Goal: Information Seeking & Learning: Learn about a topic

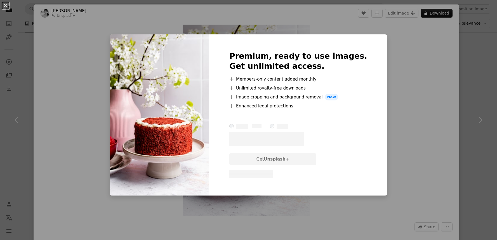
scroll to position [356, 0]
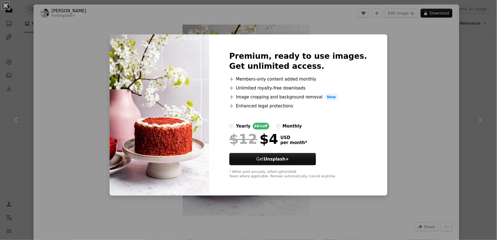
click at [379, 70] on div "An X shape Premium, ready to use images. Get unlimited access. A plus sign Memb…" at bounding box center [248, 120] width 497 height 240
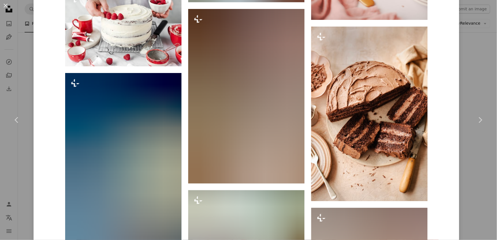
scroll to position [3247, 0]
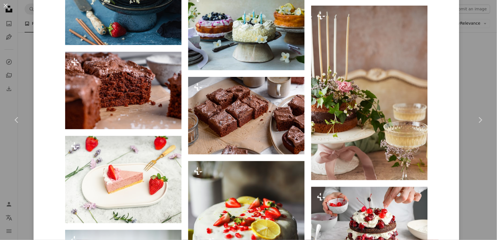
scroll to position [3440, 0]
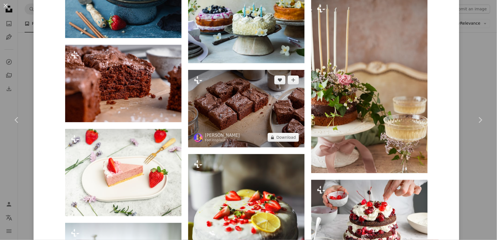
click at [234, 111] on img at bounding box center [246, 108] width 116 height 77
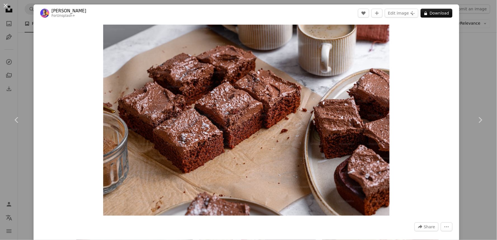
drag, startPoint x: 312, startPoint y: 138, endPoint x: 494, endPoint y: 76, distance: 191.6
click at [466, 83] on div "An X shape Chevron left Chevron right [PERSON_NAME] For Unsplash+ A heart A plu…" at bounding box center [248, 120] width 497 height 240
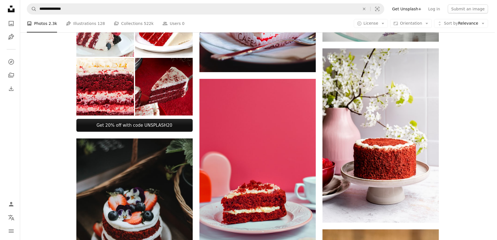
scroll to position [286, 0]
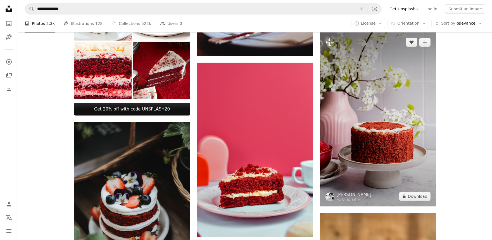
click at [379, 102] on img at bounding box center [378, 119] width 116 height 174
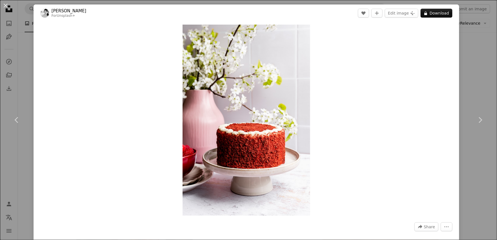
drag, startPoint x: 497, startPoint y: 57, endPoint x: 492, endPoint y: 58, distance: 4.3
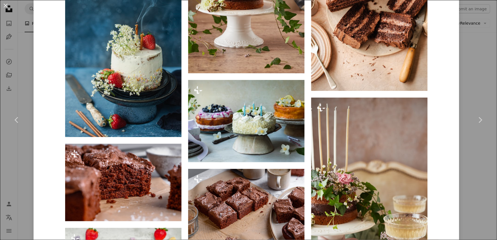
scroll to position [3433, 0]
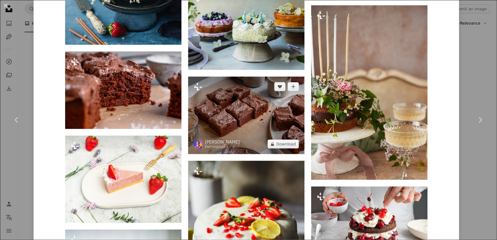
click at [248, 110] on img at bounding box center [246, 115] width 116 height 77
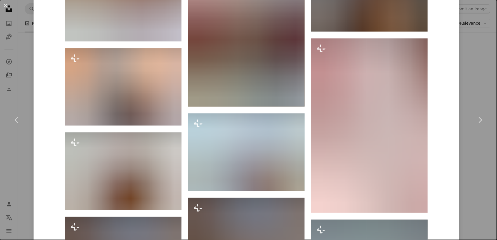
scroll to position [1161, 0]
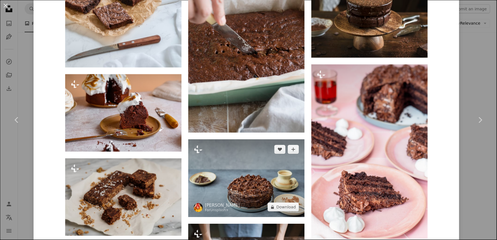
click at [234, 182] on img at bounding box center [246, 178] width 116 height 78
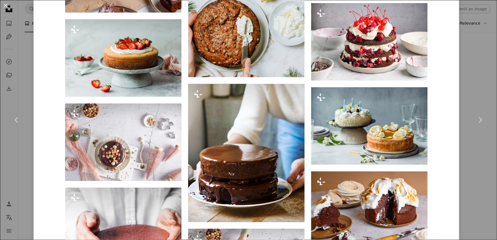
scroll to position [2415, 0]
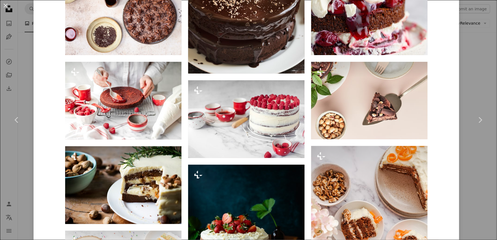
scroll to position [3252, 0]
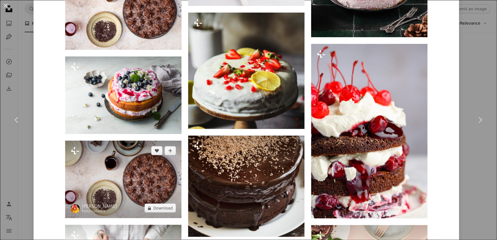
click at [146, 165] on img at bounding box center [123, 179] width 116 height 77
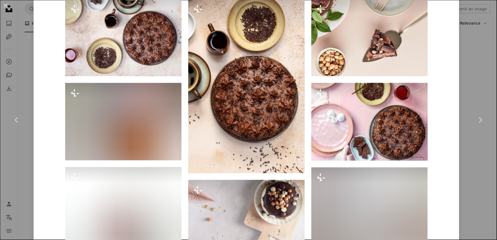
scroll to position [630, 0]
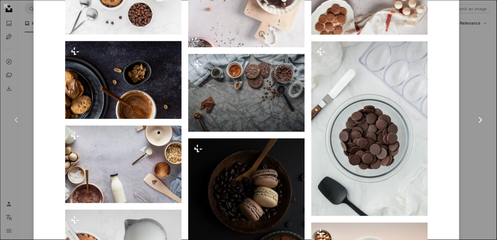
drag, startPoint x: 479, startPoint y: 116, endPoint x: 483, endPoint y: 70, distance: 46.0
click at [479, 116] on icon "Chevron right" at bounding box center [480, 119] width 9 height 9
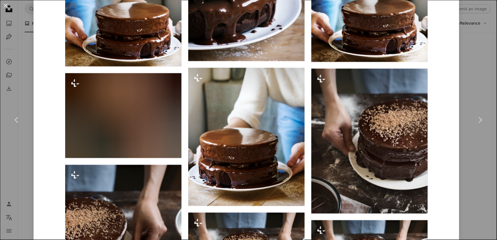
scroll to position [630, 0]
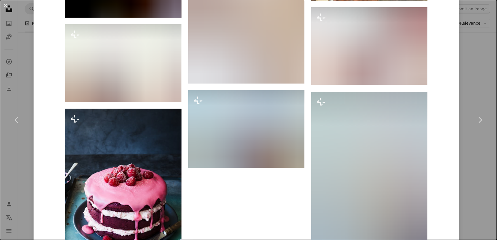
scroll to position [1774, 0]
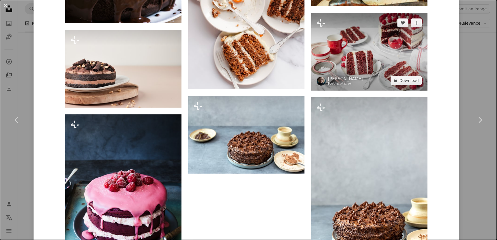
click at [361, 48] on img at bounding box center [369, 52] width 116 height 78
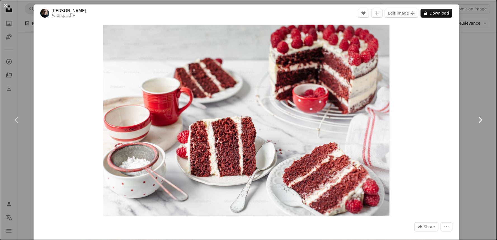
click at [468, 94] on link "Chevron right" at bounding box center [480, 120] width 34 height 54
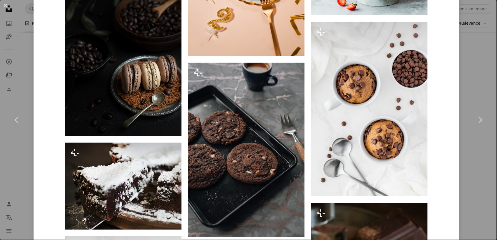
scroll to position [3663, 0]
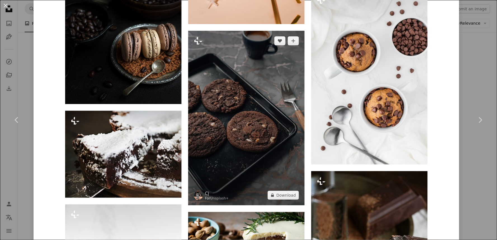
click at [242, 140] on img at bounding box center [246, 118] width 116 height 175
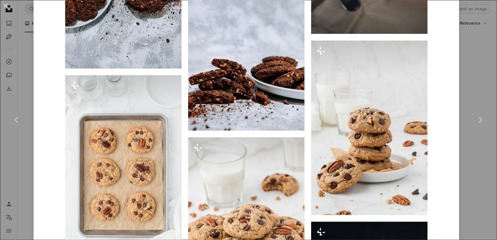
scroll to position [1467, 0]
